Goal: Transaction & Acquisition: Download file/media

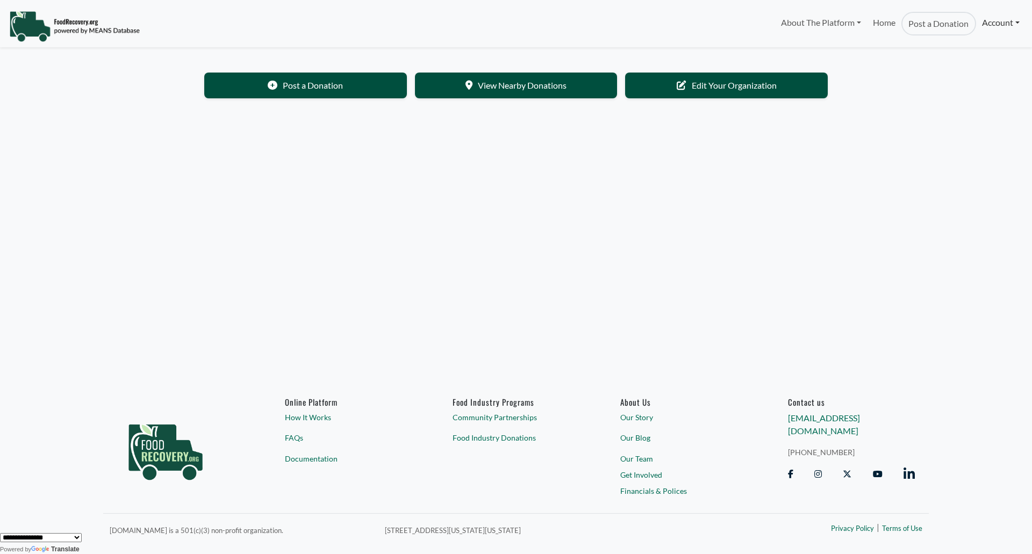
click at [986, 21] on link "Account" at bounding box center [1001, 23] width 49 height 22
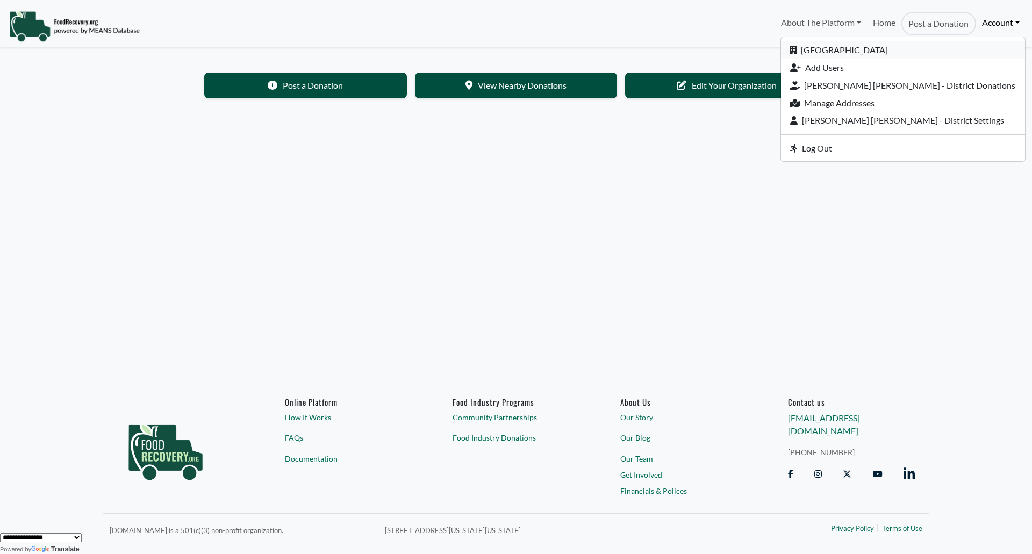
click at [886, 49] on link "[GEOGRAPHIC_DATA]" at bounding box center [903, 50] width 244 height 18
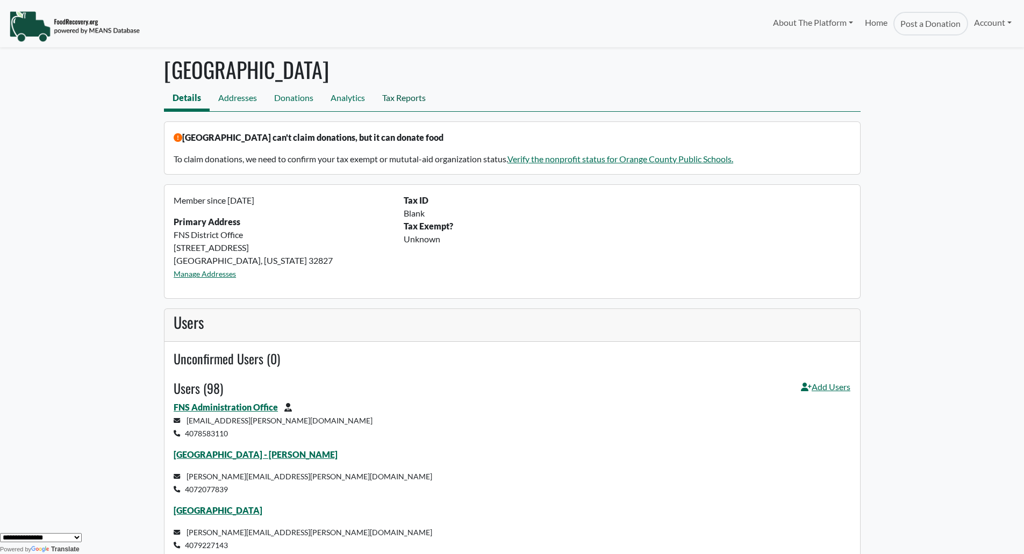
click at [394, 97] on link "Tax Reports" at bounding box center [404, 99] width 61 height 24
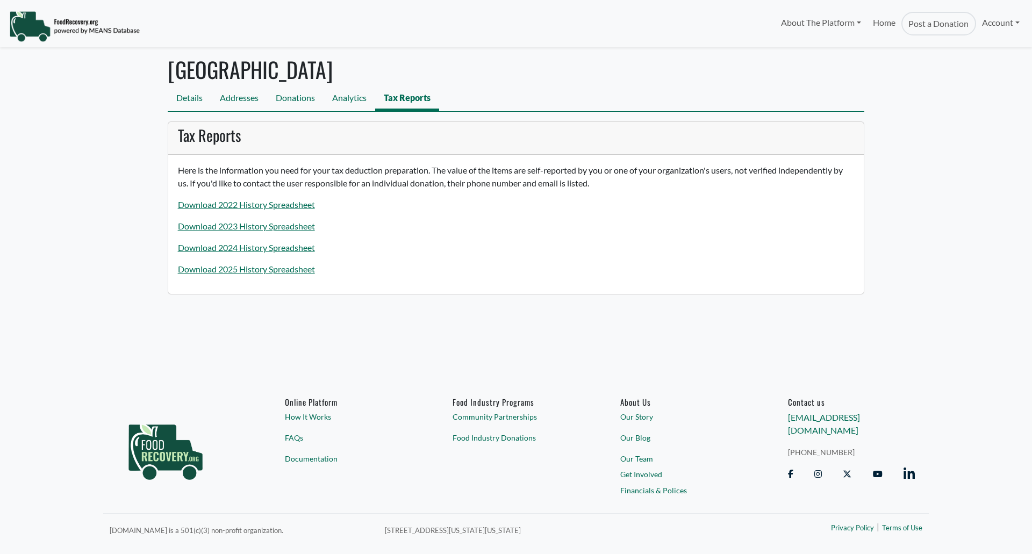
select select "Language Translate Widget"
click at [276, 274] on link "Download 2025 History Spreadsheet" at bounding box center [246, 269] width 137 height 10
click at [277, 272] on link "Download 2025 History Spreadsheet" at bounding box center [246, 269] width 137 height 10
